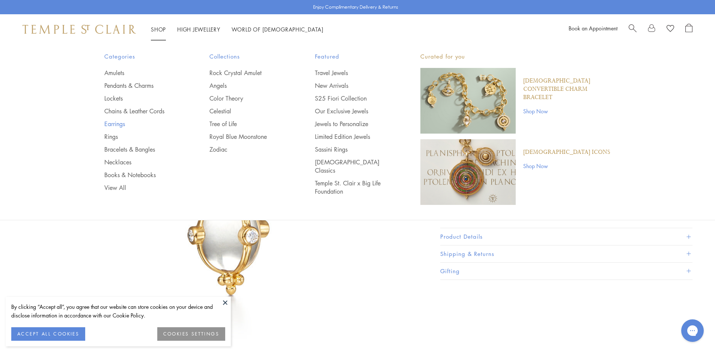
click at [121, 127] on link "Earrings" at bounding box center [141, 124] width 75 height 8
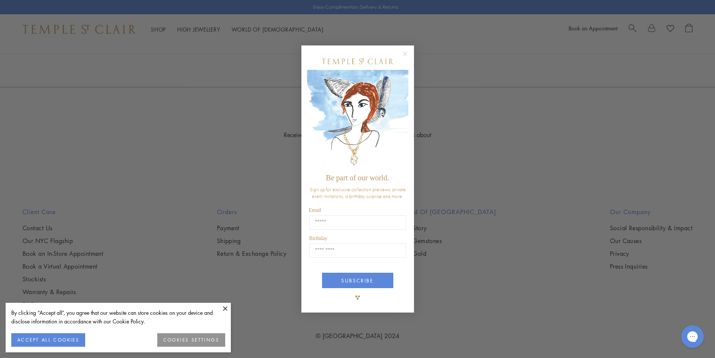
scroll to position [1614, 0]
click at [404, 53] on circle "Close dialog" at bounding box center [405, 53] width 9 height 9
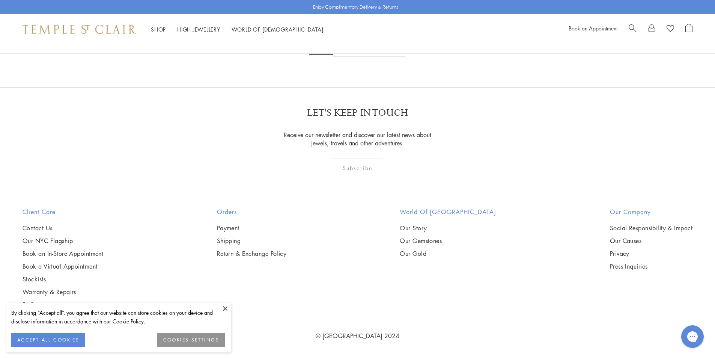
scroll to position [3491, 0]
click at [0, 0] on img at bounding box center [0, 0] width 0 height 0
